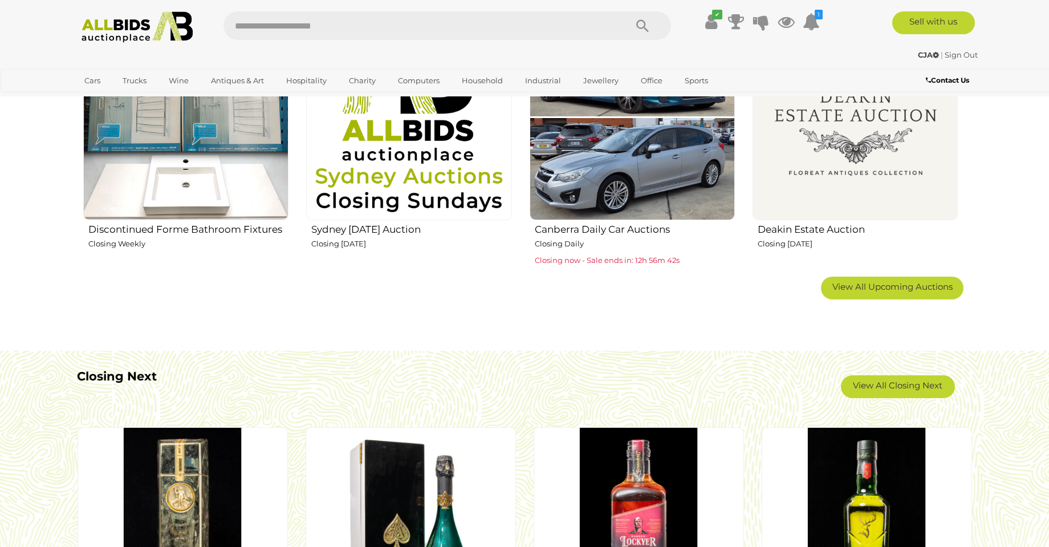
scroll to position [791, 0]
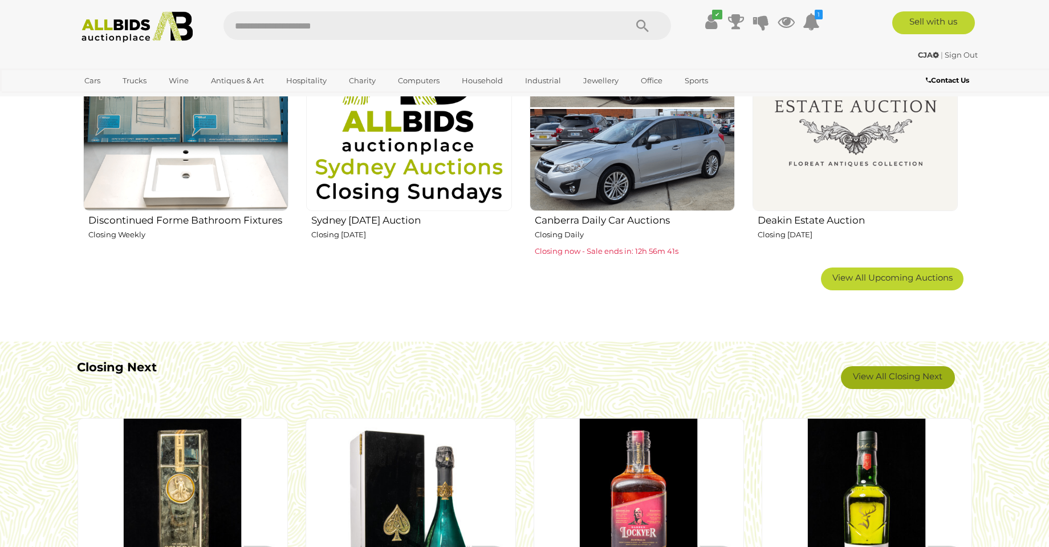
click at [879, 380] on link "View All Closing Next" at bounding box center [898, 377] width 114 height 23
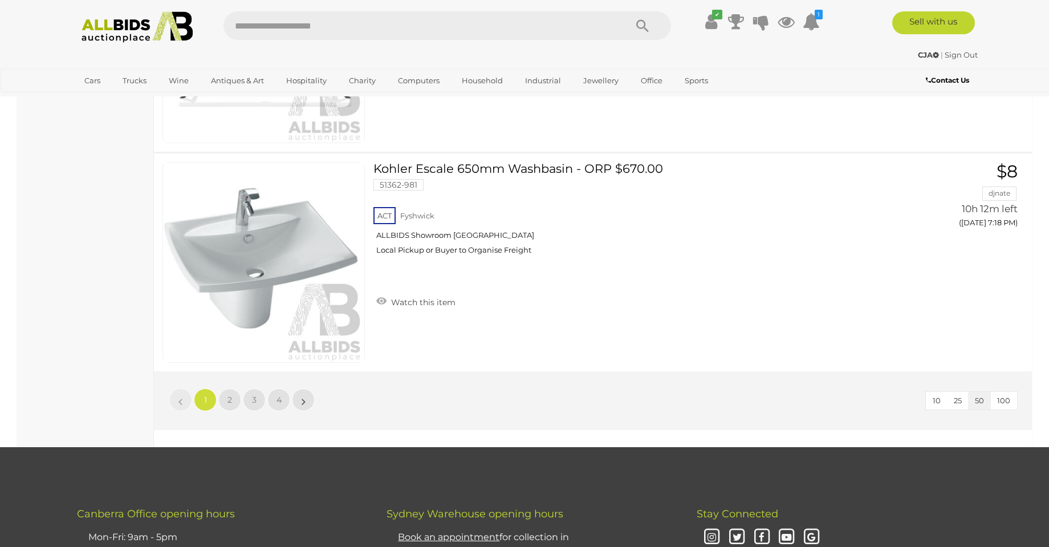
scroll to position [10760, 0]
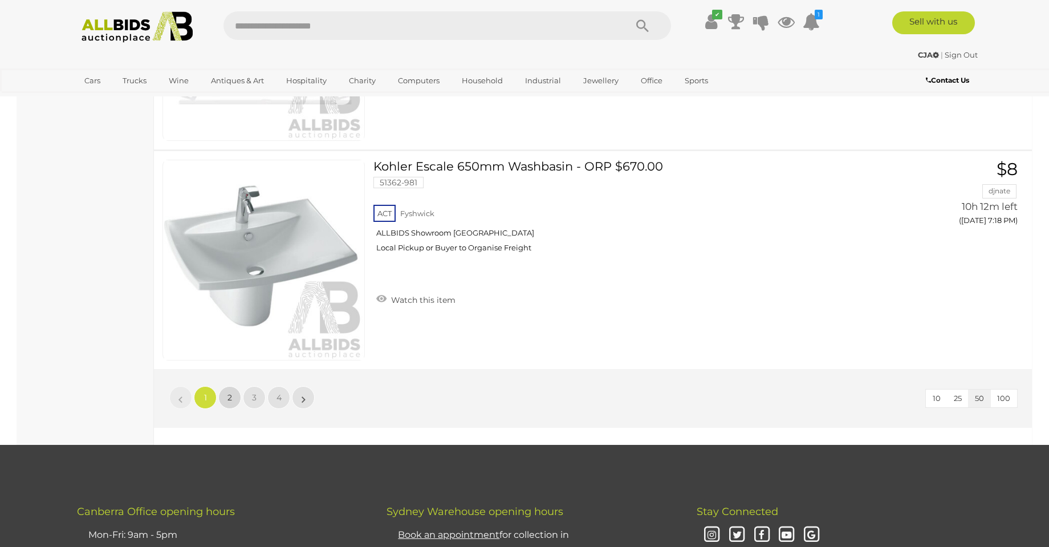
click at [225, 396] on link "2" at bounding box center [229, 397] width 23 height 23
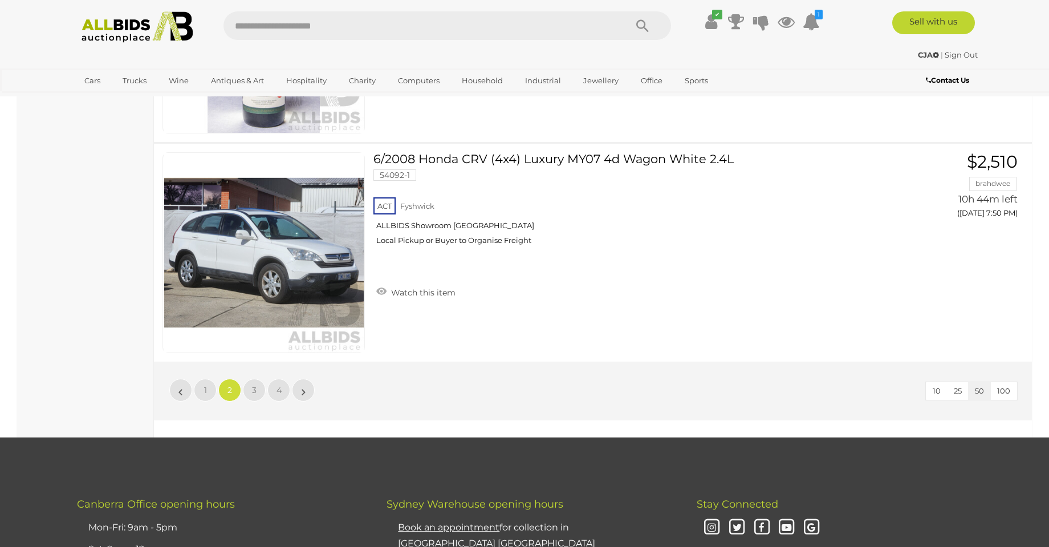
scroll to position [10785, 0]
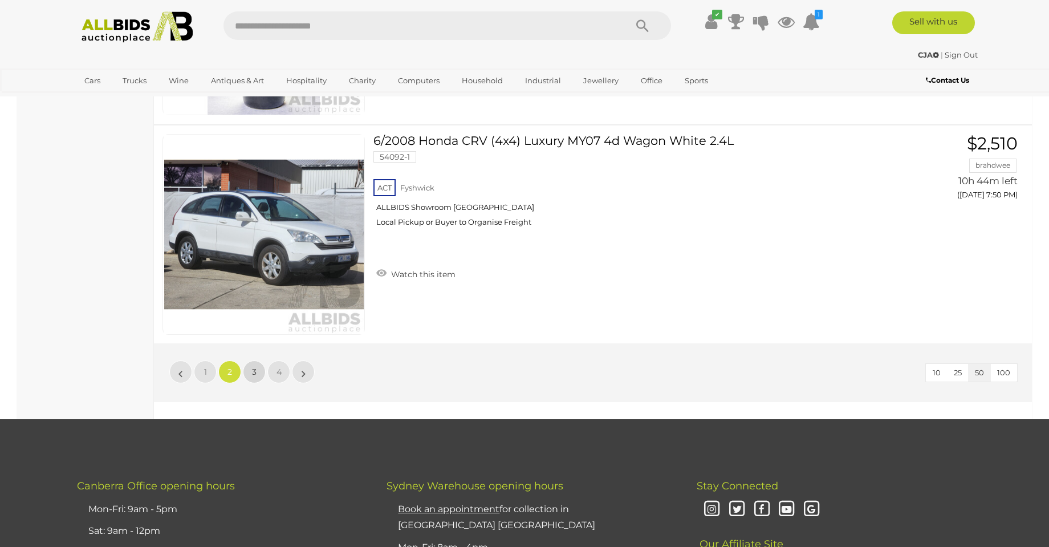
click at [254, 367] on span "3" at bounding box center [254, 372] width 5 height 10
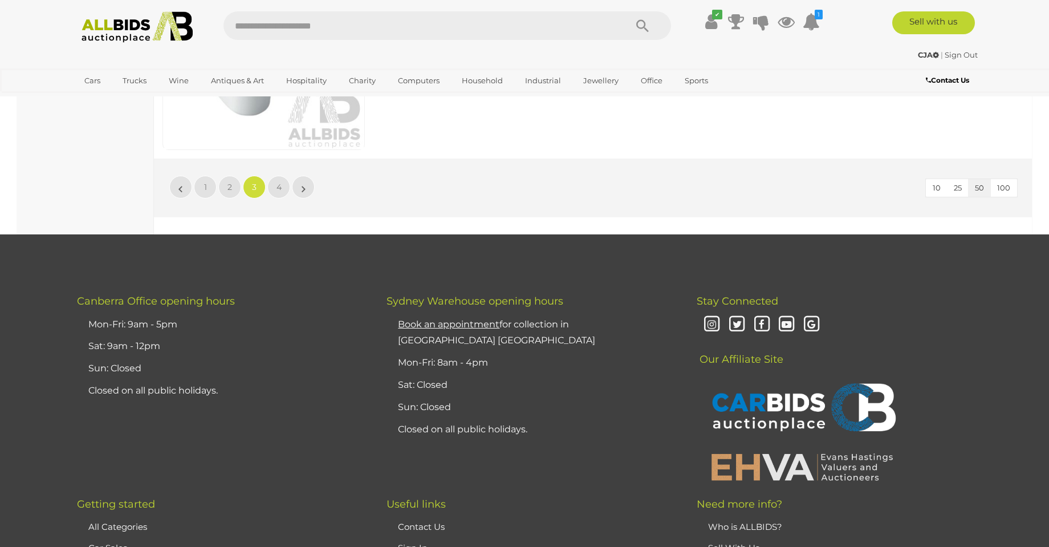
scroll to position [11006, 0]
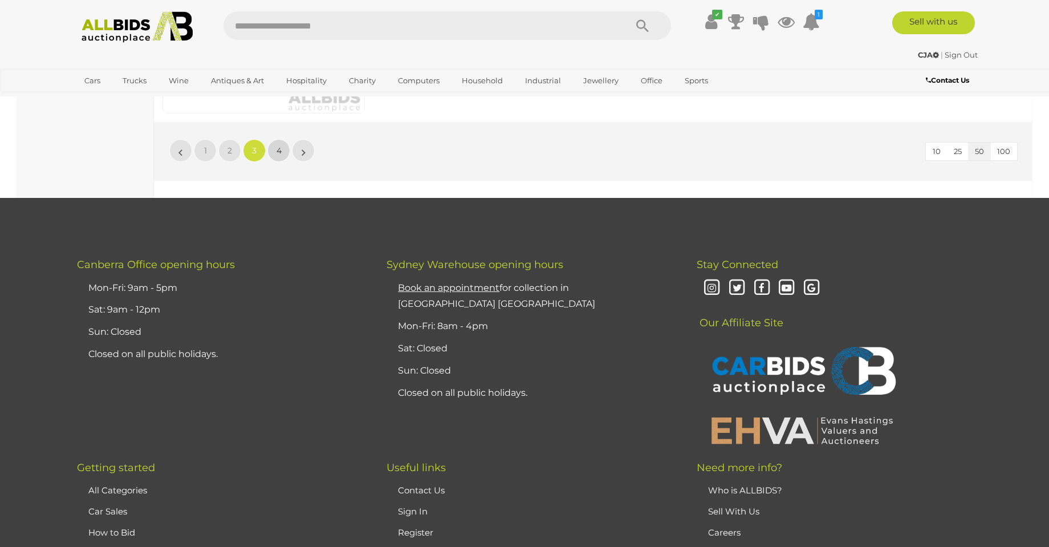
click at [279, 150] on span "4" at bounding box center [279, 150] width 5 height 10
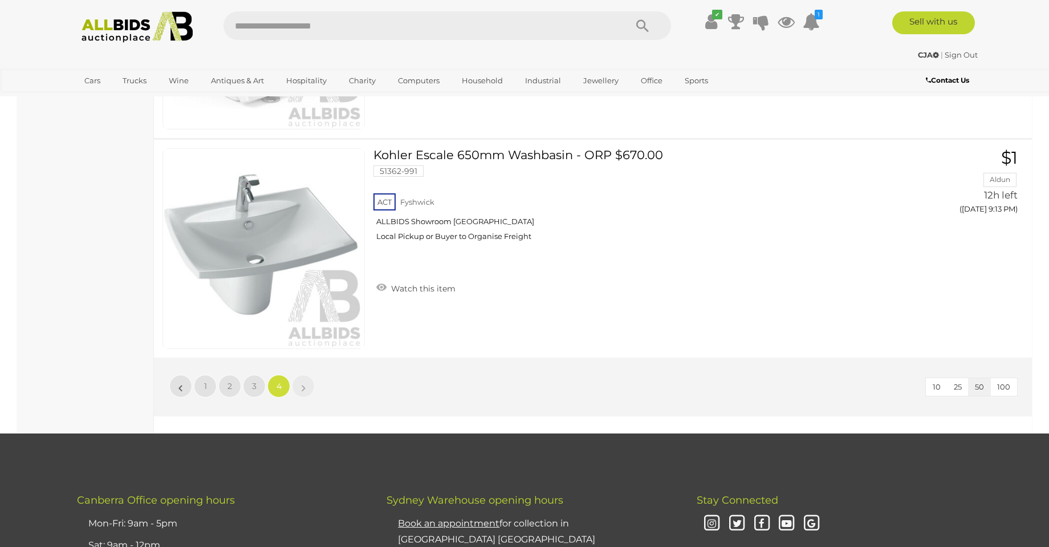
scroll to position [4628, 0]
